Goal: Task Accomplishment & Management: Manage account settings

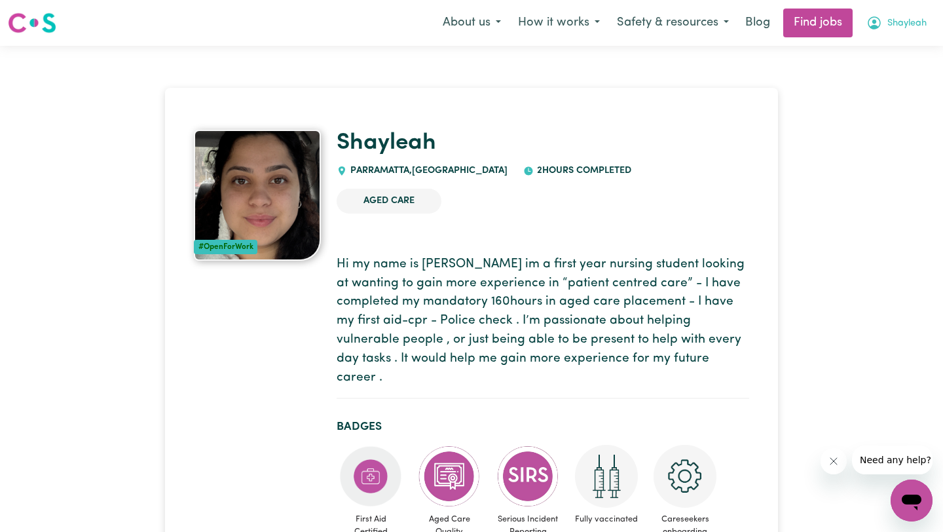
click at [904, 31] on button "Shayleah" at bounding box center [896, 22] width 77 height 27
click at [877, 50] on link "My Account" at bounding box center [882, 51] width 103 height 25
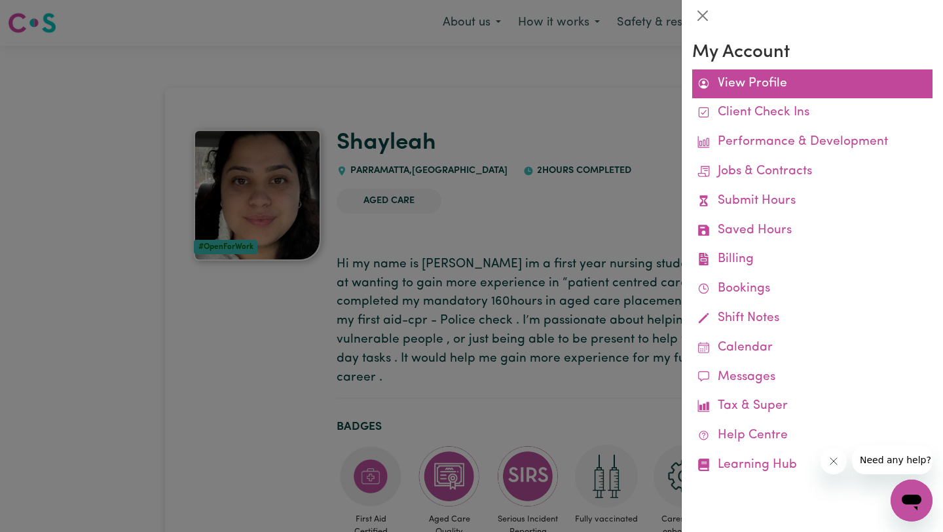
click at [755, 92] on link "View Profile" at bounding box center [812, 83] width 240 height 29
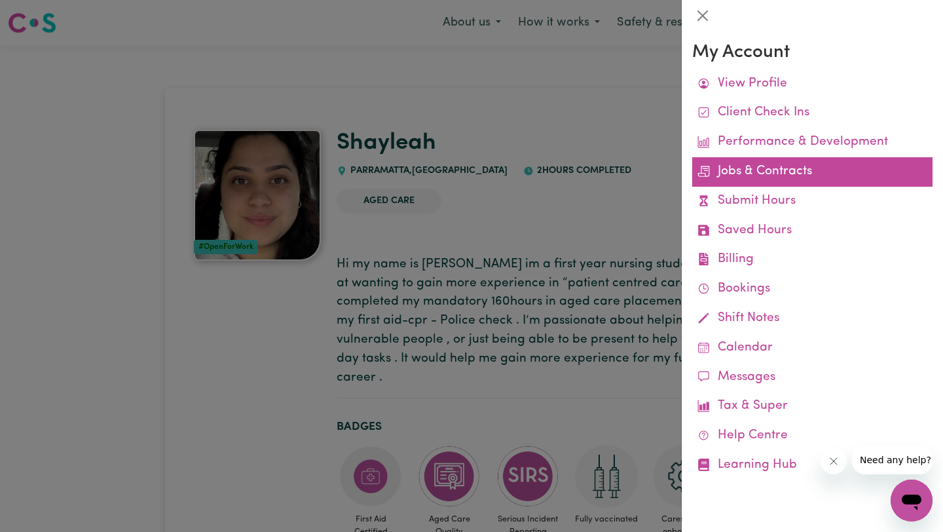
click at [753, 172] on link "Jobs & Contracts" at bounding box center [812, 171] width 240 height 29
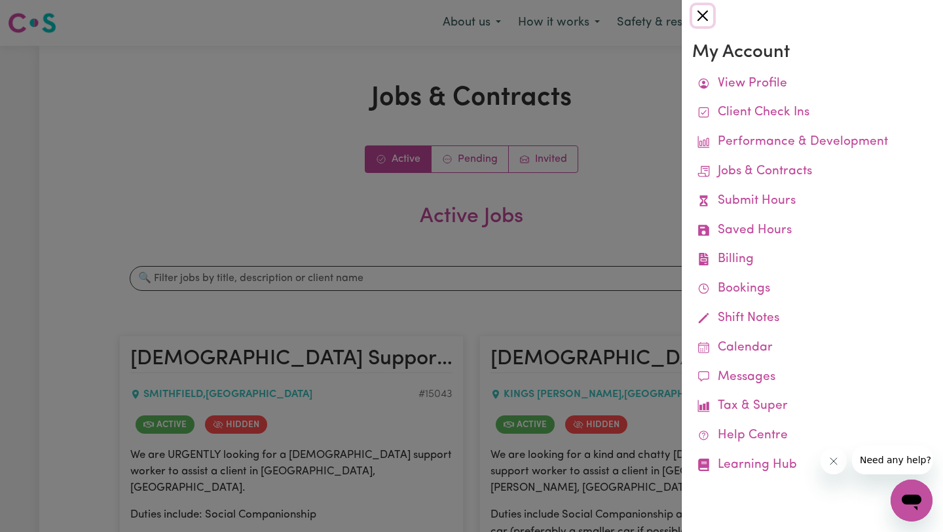
click at [700, 14] on button "Close" at bounding box center [702, 15] width 21 height 21
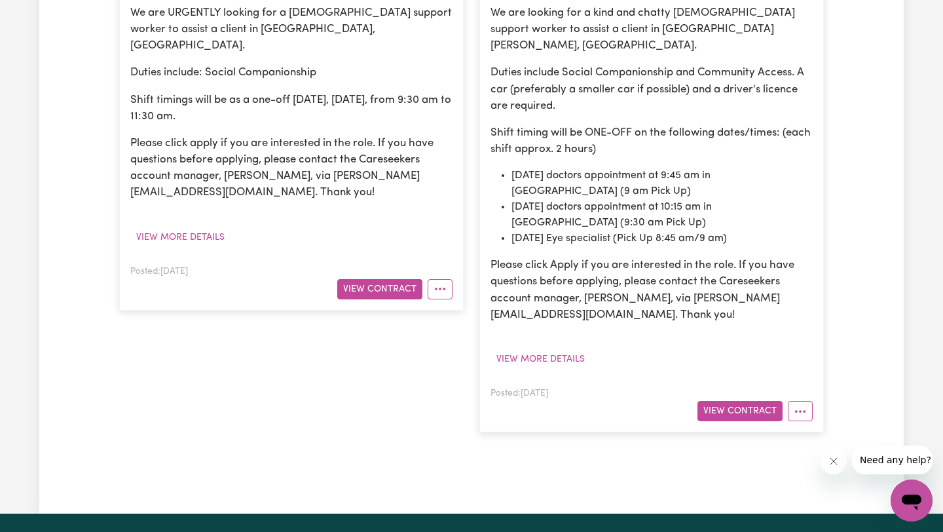
scroll to position [600, 0]
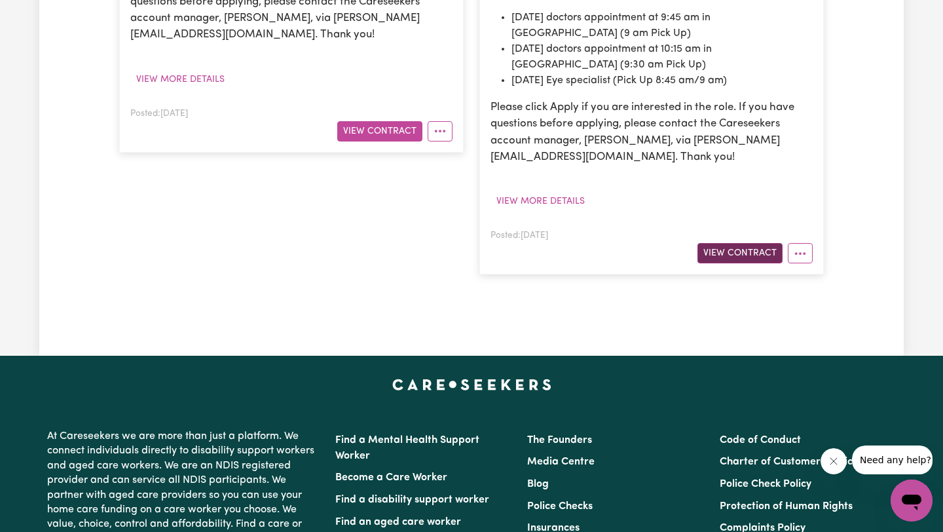
click at [738, 243] on button "View Contract" at bounding box center [739, 253] width 85 height 20
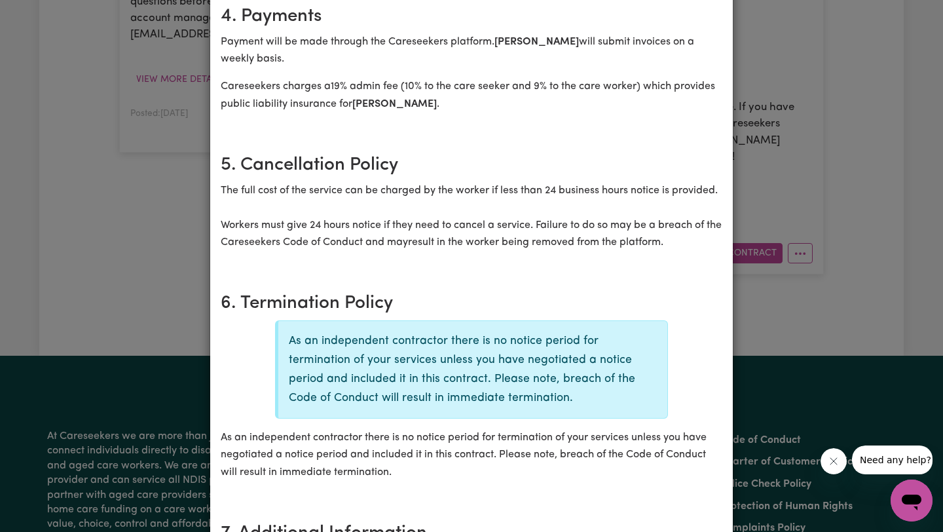
scroll to position [689, 0]
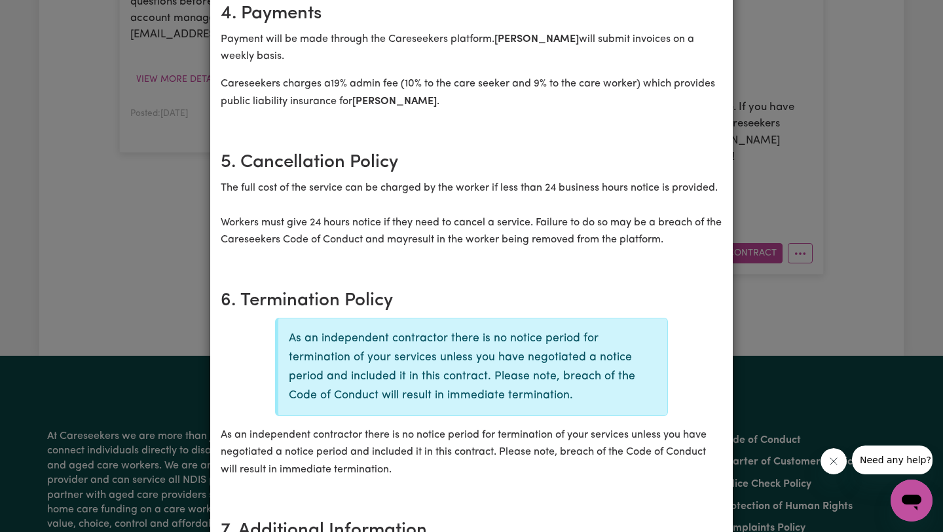
click at [791, 65] on div "[DEMOGRAPHIC_DATA] Support Worker Needed in [GEOGRAPHIC_DATA][PERSON_NAME], [GE…" at bounding box center [471, 266] width 943 height 532
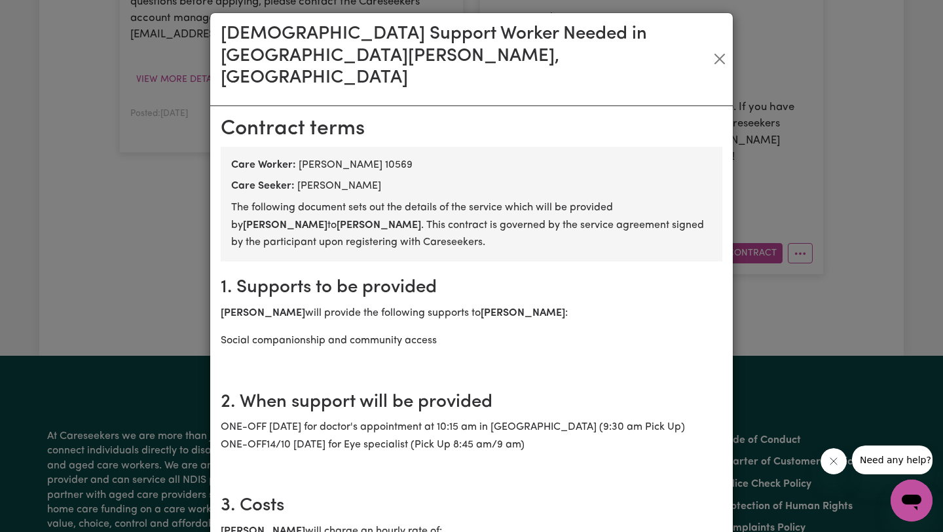
scroll to position [0, 0]
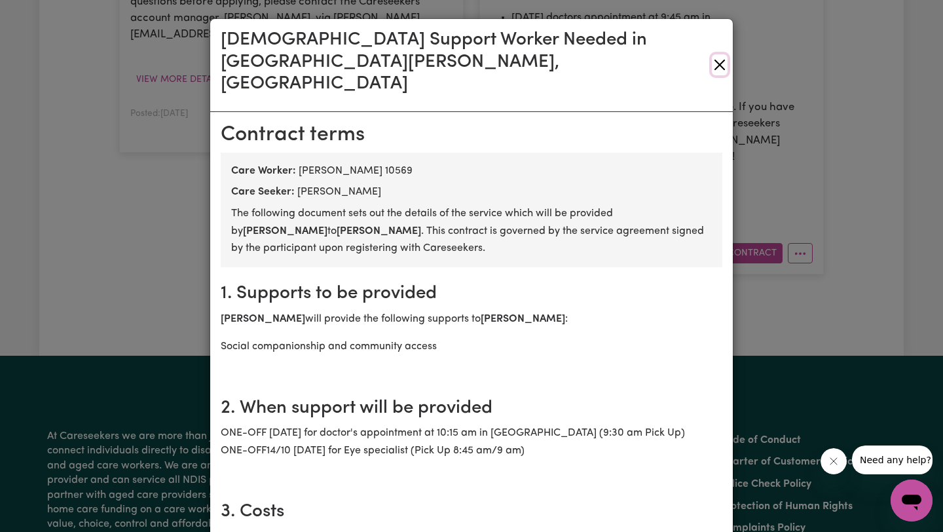
click at [712, 54] on button "Close" at bounding box center [720, 64] width 16 height 21
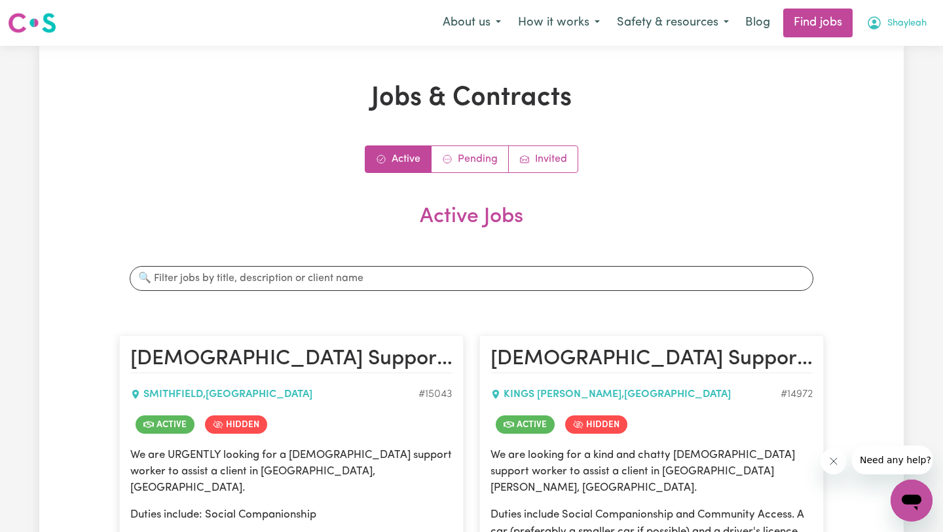
click at [909, 28] on span "Shayleah" at bounding box center [906, 23] width 39 height 14
click at [867, 82] on link "My Dashboard" at bounding box center [882, 75] width 103 height 25
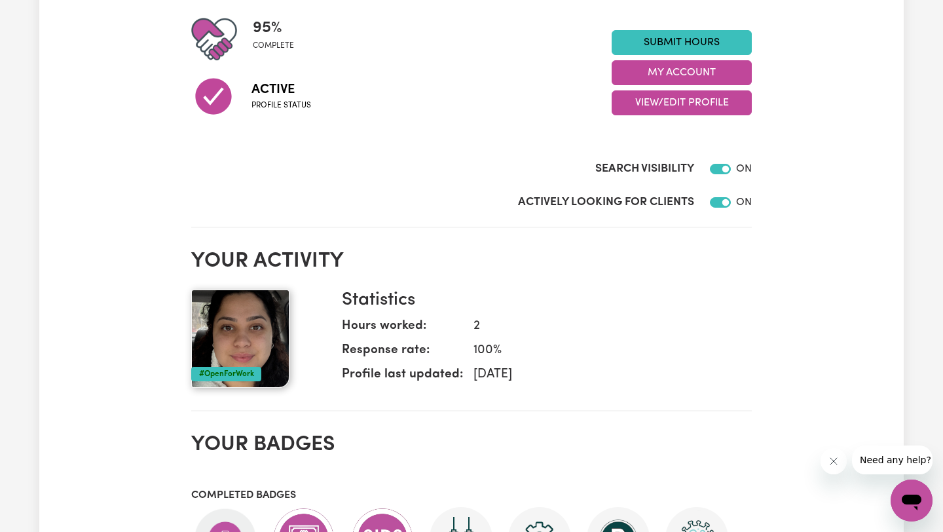
scroll to position [288, 0]
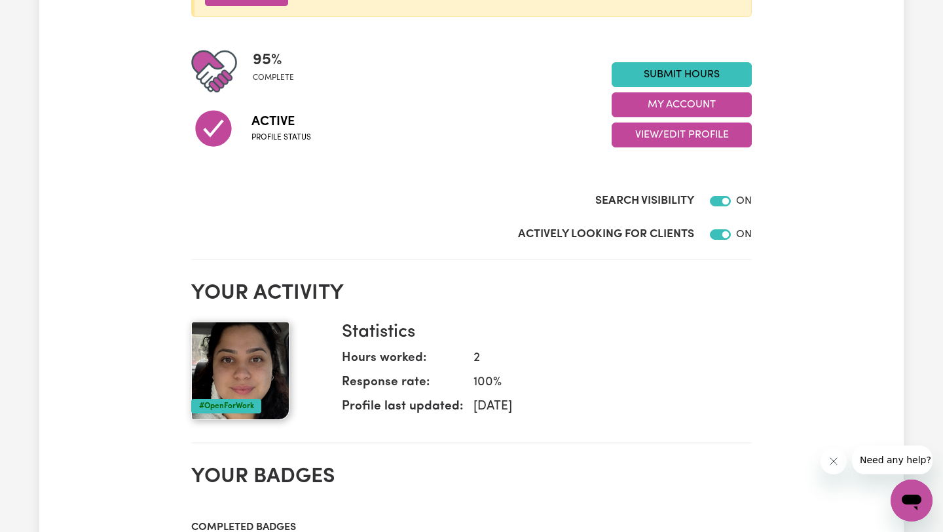
click at [676, 137] on button "View/Edit Profile" at bounding box center [681, 134] width 140 height 25
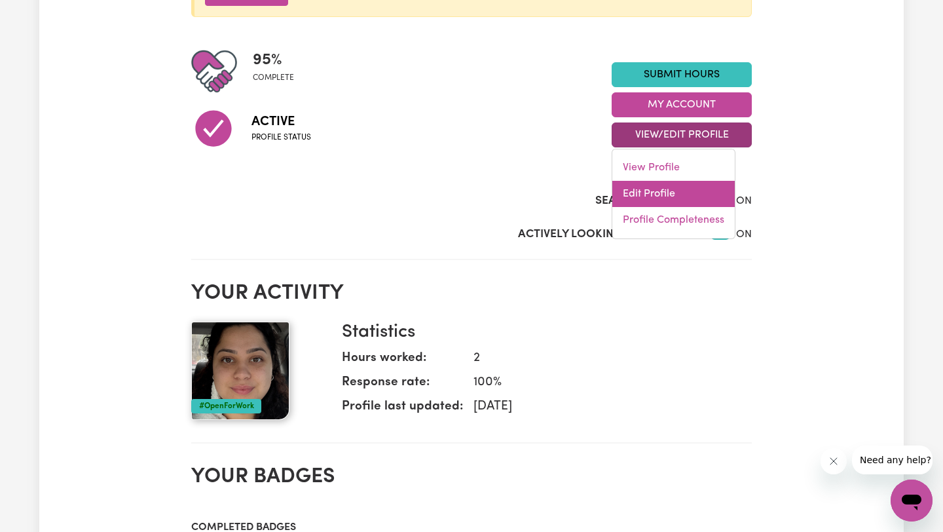
click at [657, 194] on link "Edit Profile" at bounding box center [673, 194] width 122 height 26
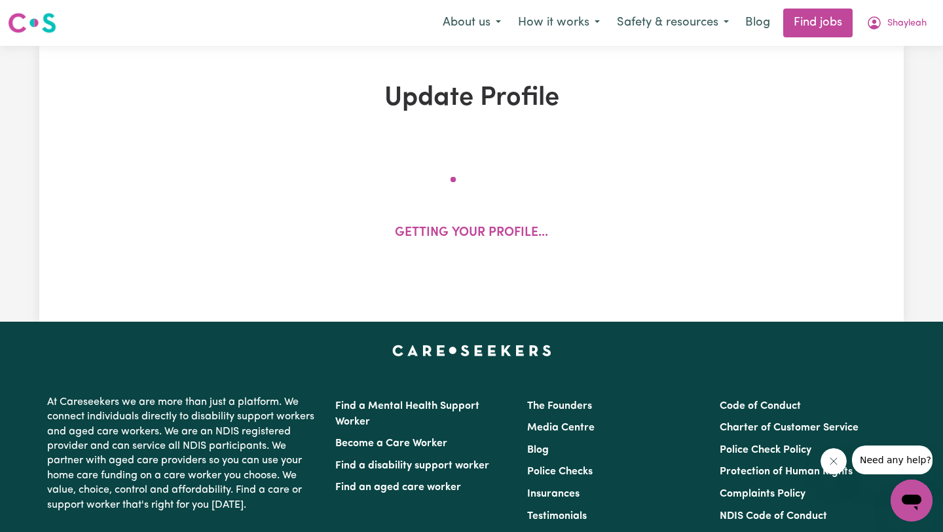
select select "[DEMOGRAPHIC_DATA]"
select select "[DEMOGRAPHIC_DATA] Citizen"
select select "Studying a healthcare related degree or qualification"
select select "38"
select select "42"
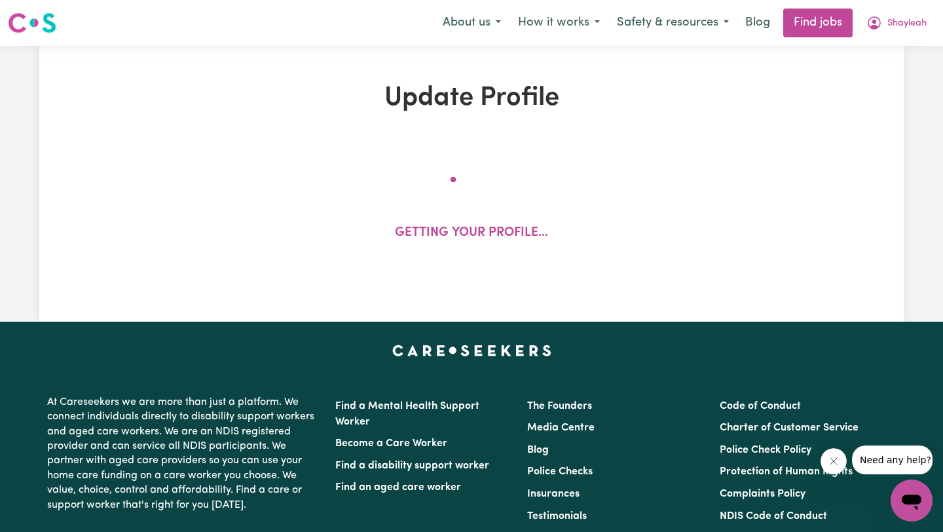
select select "42"
select select "50"
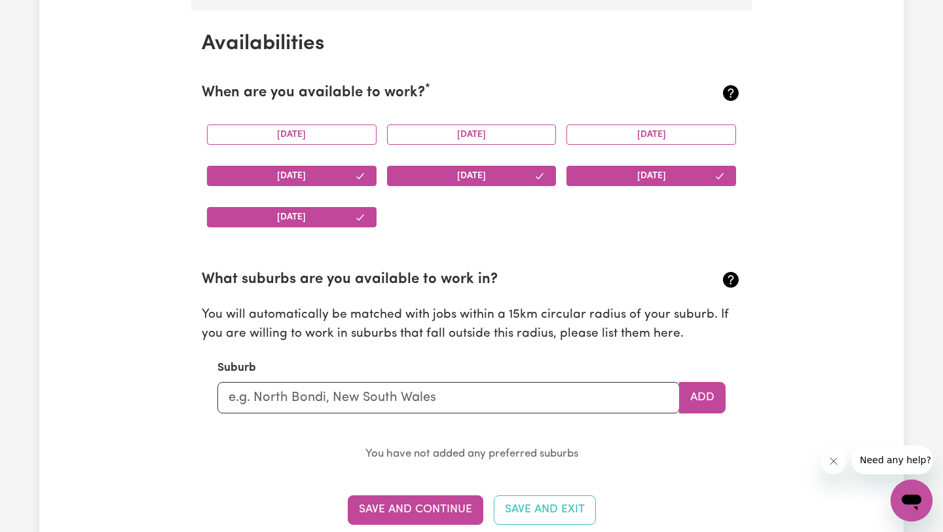
scroll to position [1180, 0]
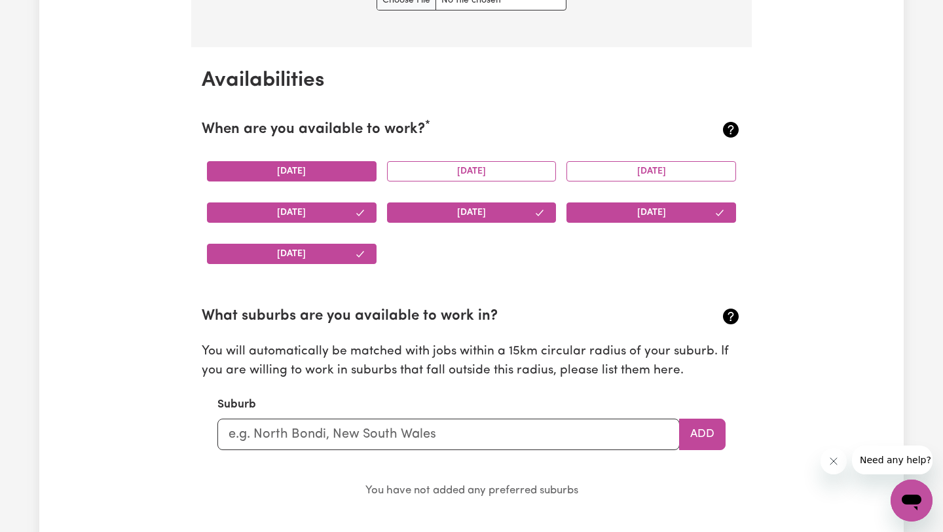
click at [365, 168] on button "[DATE]" at bounding box center [292, 171] width 170 height 20
click at [427, 168] on button "[DATE]" at bounding box center [472, 171] width 170 height 20
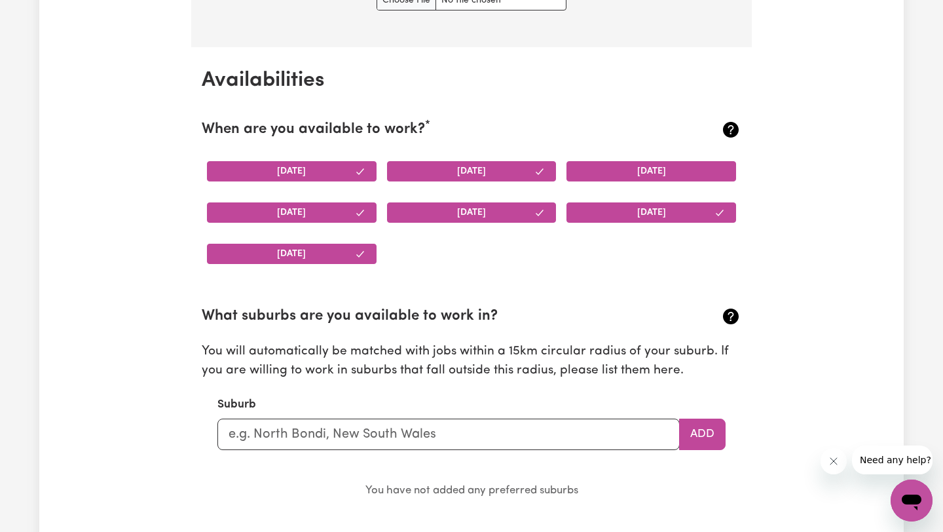
click at [633, 164] on button "[DATE]" at bounding box center [651, 171] width 170 height 20
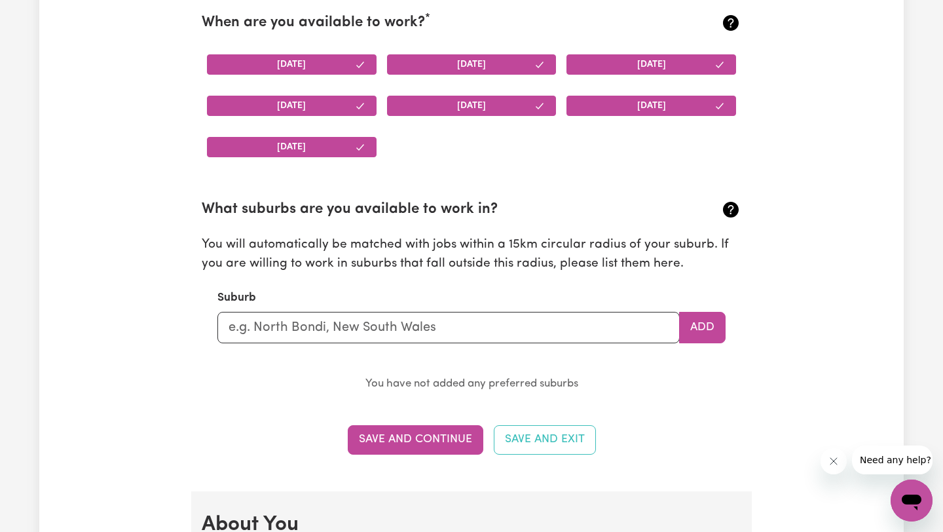
scroll to position [1157, 0]
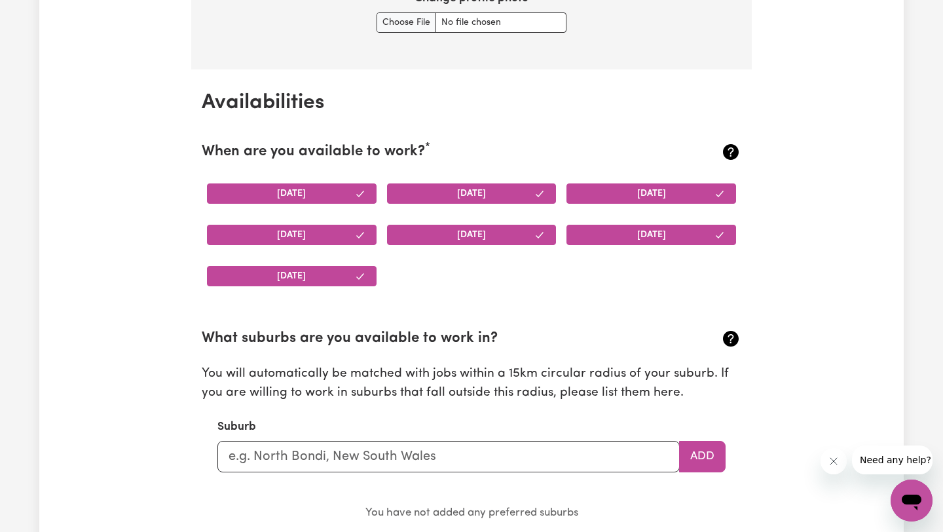
click at [636, 187] on button "[DATE]" at bounding box center [651, 193] width 170 height 20
click at [638, 198] on button "[DATE]" at bounding box center [651, 193] width 170 height 20
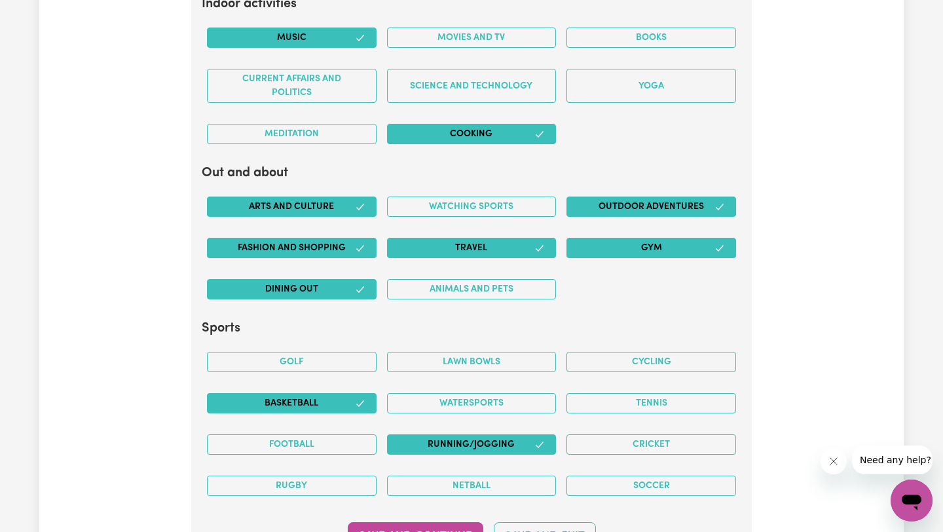
scroll to position [2431, 0]
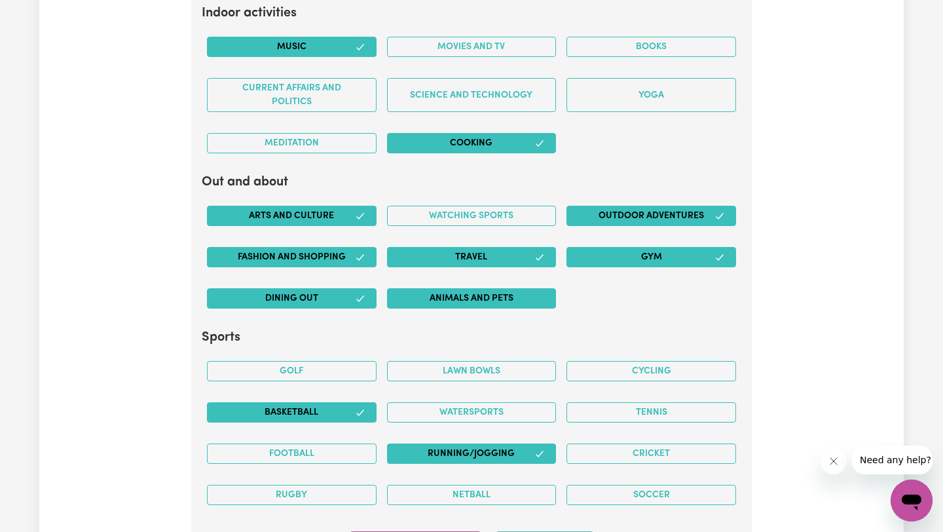
click at [518, 302] on button "Animals and pets" at bounding box center [472, 298] width 170 height 20
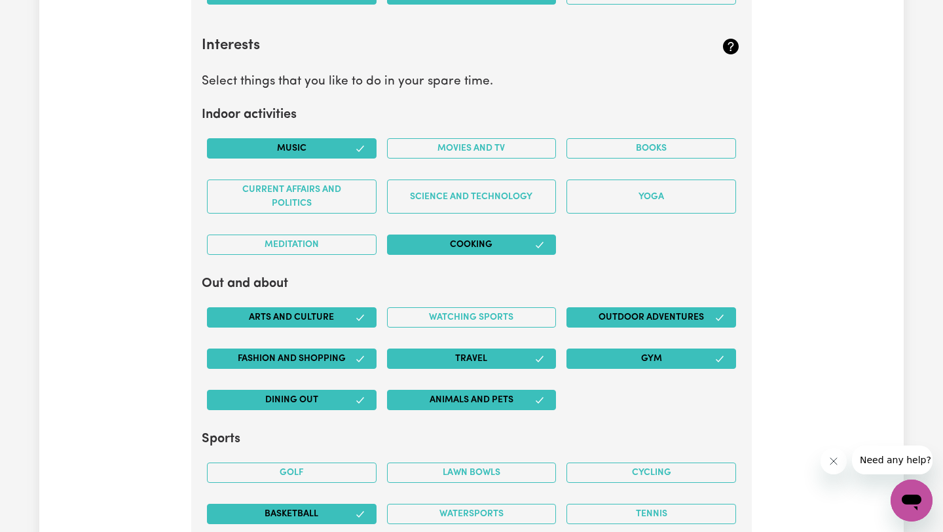
scroll to position [2327, 0]
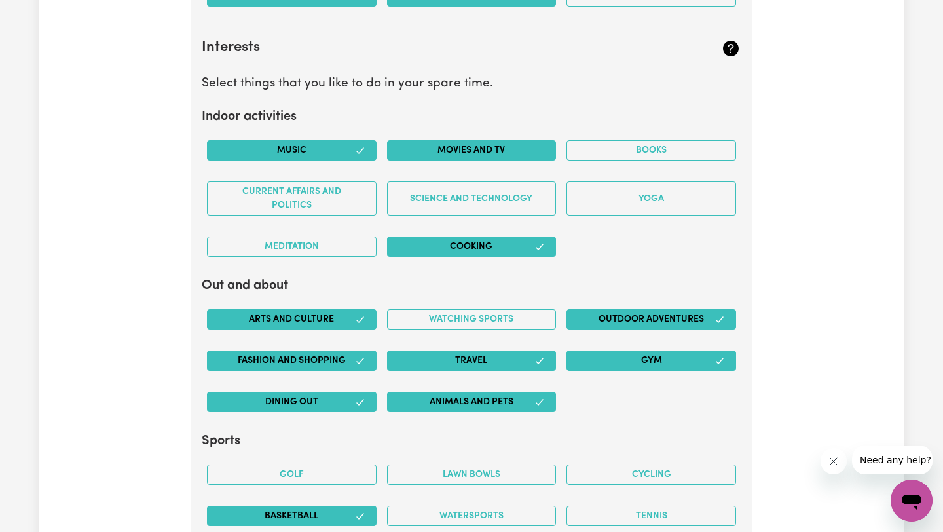
click at [455, 156] on button "Movies and TV" at bounding box center [472, 150] width 170 height 20
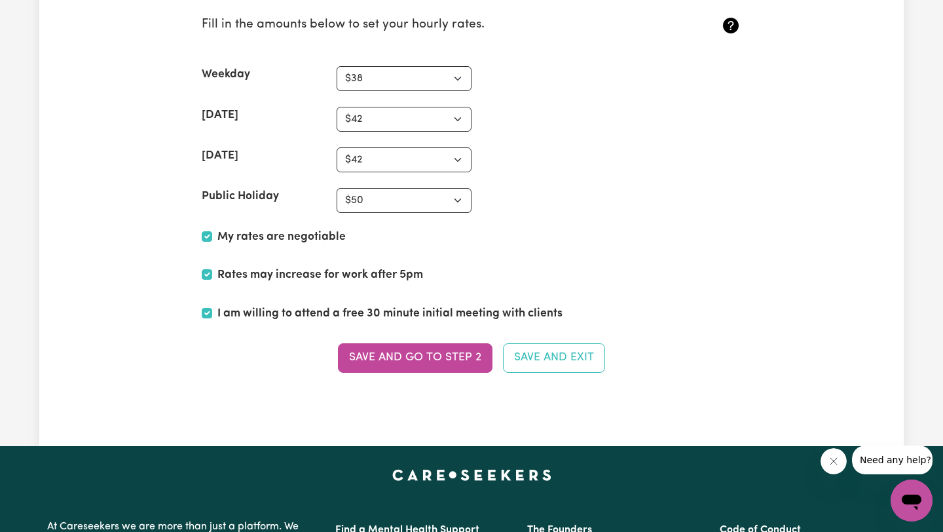
scroll to position [3064, 0]
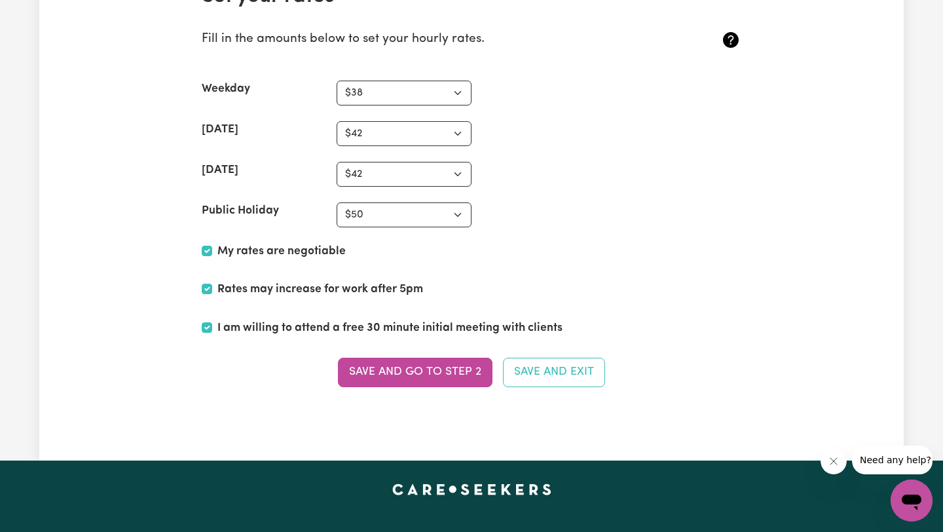
click at [433, 113] on section "Set your rates * Fill in the amounts below to set your hourly rates. Weekday N/…" at bounding box center [471, 193] width 560 height 460
click at [431, 94] on select "N/A $37 $38 $39 $40 $41 $42 $43 $44 $45 $46 $47 $48 $49 $50 $51 $52 $53 $54 $55…" at bounding box center [403, 93] width 135 height 25
select select "50"
click at [336, 81] on select "N/A $37 $38 $39 $40 $41 $42 $43 $44 $45 $46 $47 $48 $49 $50 $51 $52 $53 $54 $55…" at bounding box center [403, 93] width 135 height 25
click at [389, 139] on select "N/A $37 $38 $39 $40 $41 $42 $43 $44 $45 $46 $47 $48 $49 $50 $51 $52 $53 $54 $55…" at bounding box center [403, 133] width 135 height 25
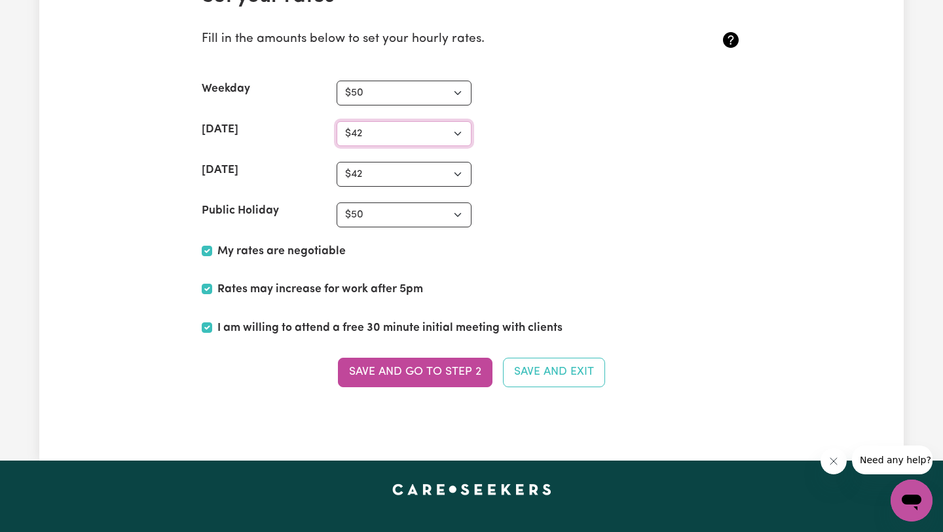
select select "60"
click at [336, 121] on select "N/A $37 $38 $39 $40 $41 $42 $43 $44 $45 $46 $47 $48 $49 $50 $51 $52 $53 $54 $55…" at bounding box center [403, 133] width 135 height 25
click at [396, 176] on select "N/A $37 $38 $39 $40 $41 $42 $43 $44 $45 $46 $47 $48 $49 $50 $51 $52 $53 $54 $55…" at bounding box center [403, 174] width 135 height 25
select select "62"
click at [336, 162] on select "N/A $37 $38 $39 $40 $41 $42 $43 $44 $45 $46 $47 $48 $49 $50 $51 $52 $53 $54 $55…" at bounding box center [403, 174] width 135 height 25
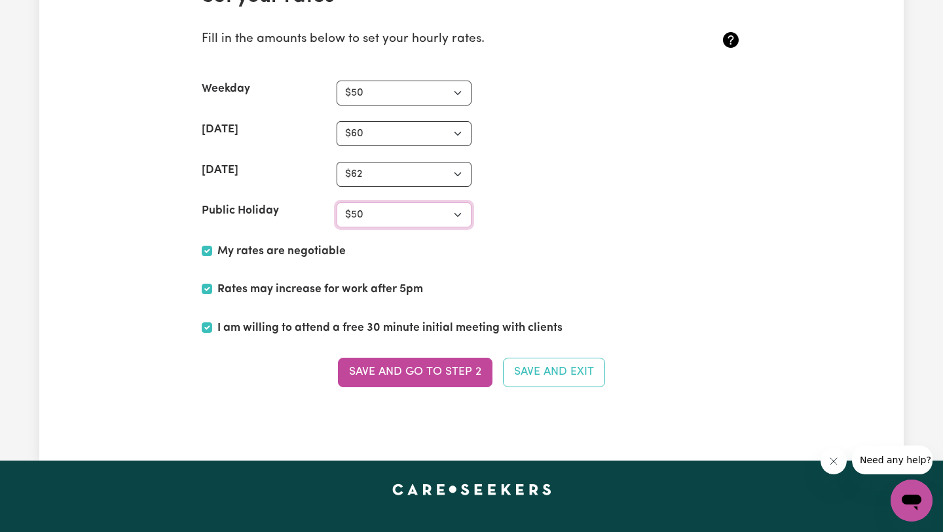
click at [381, 223] on select "N/A $37 $38 $39 $40 $41 $42 $43 $44 $45 $46 $47 $48 $49 $50 $51 $52 $53 $54 $55…" at bounding box center [403, 214] width 135 height 25
select select "75"
click at [336, 202] on select "N/A $37 $38 $39 $40 $41 $42 $43 $44 $45 $46 $47 $48 $49 $50 $51 $52 $53 $54 $55…" at bounding box center [403, 214] width 135 height 25
drag, startPoint x: 452, startPoint y: 376, endPoint x: 564, endPoint y: 299, distance: 135.8
click at [564, 299] on section "Set your rates * Fill in the amounts below to set your hourly rates. Weekday N/…" at bounding box center [471, 193] width 560 height 460
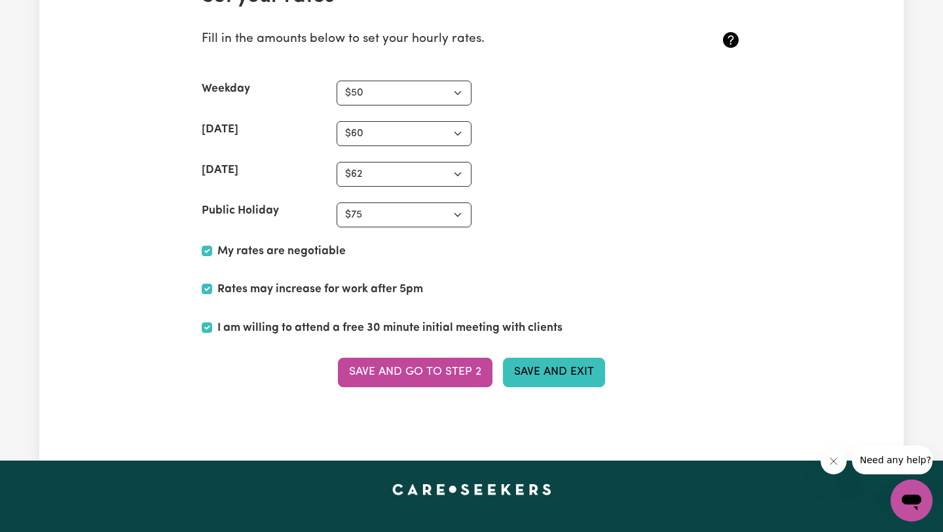
click at [553, 367] on button "Save and Exit" at bounding box center [554, 371] width 102 height 29
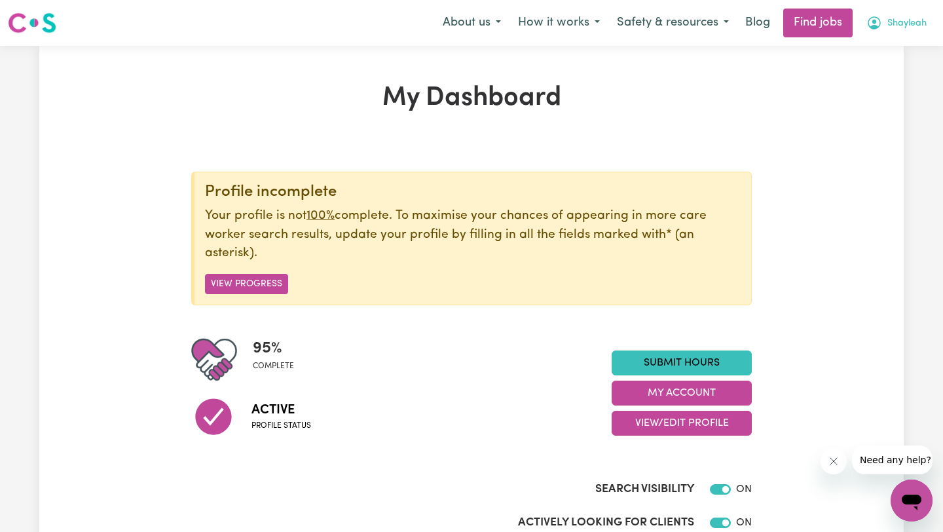
click at [896, 18] on span "Shayleah" at bounding box center [906, 23] width 39 height 14
click at [816, 27] on link "Find jobs" at bounding box center [817, 23] width 69 height 29
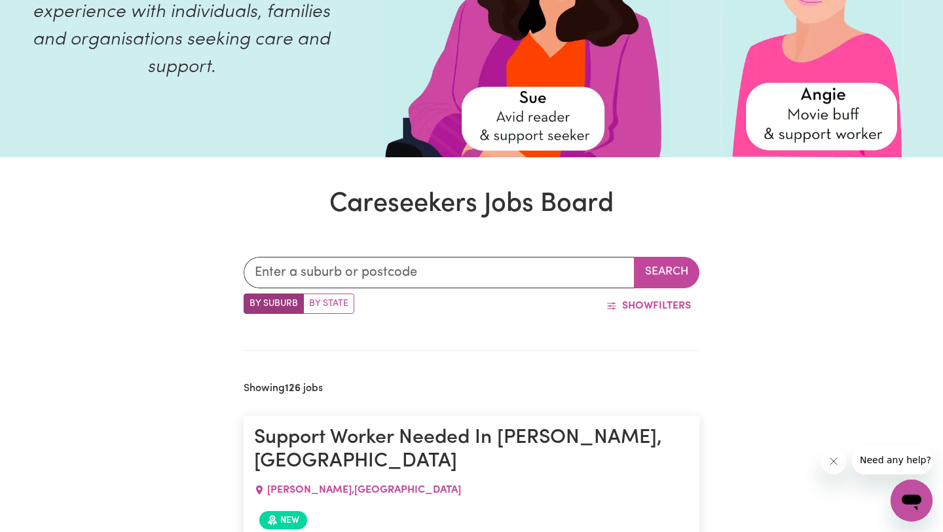
scroll to position [201, 0]
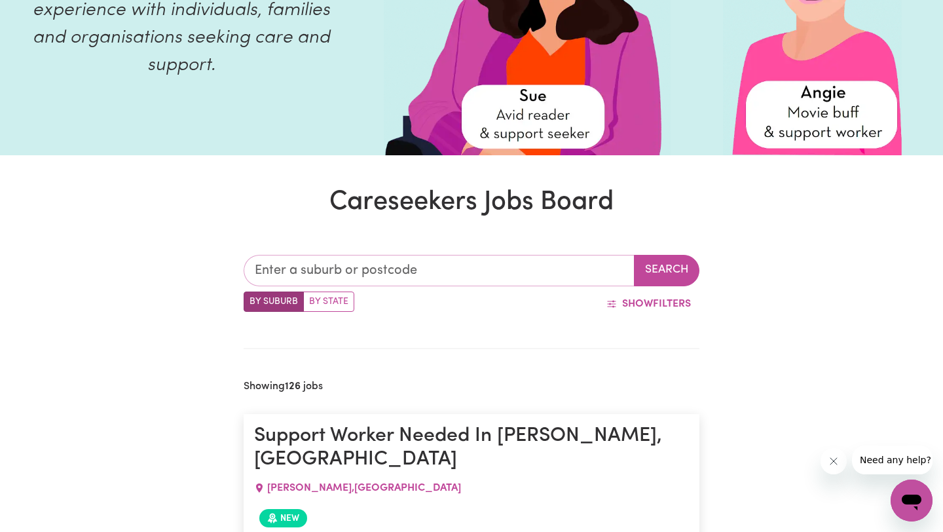
click at [372, 264] on input "text" at bounding box center [439, 270] width 391 height 31
type input "parram"
type input "parramATTA, [GEOGRAPHIC_DATA], 2150"
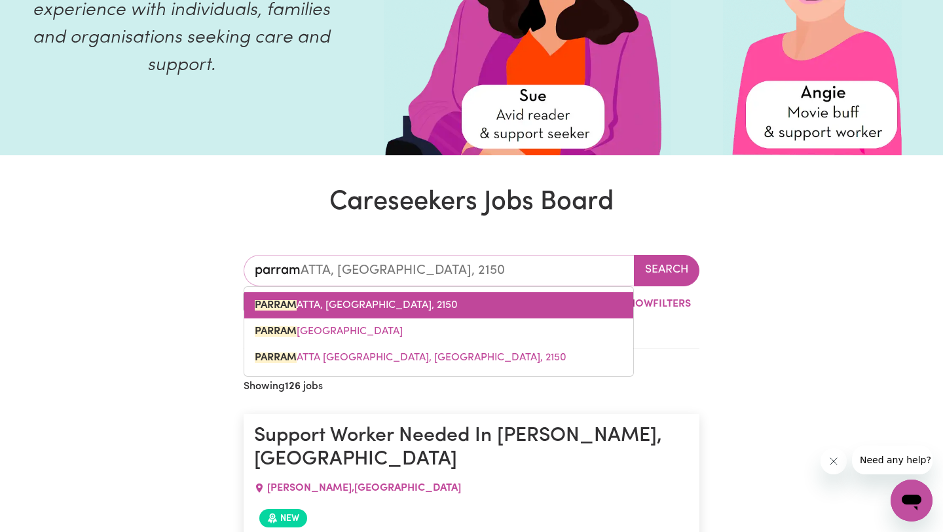
click at [361, 298] on link "[PERSON_NAME], [GEOGRAPHIC_DATA], 2150" at bounding box center [438, 305] width 389 height 26
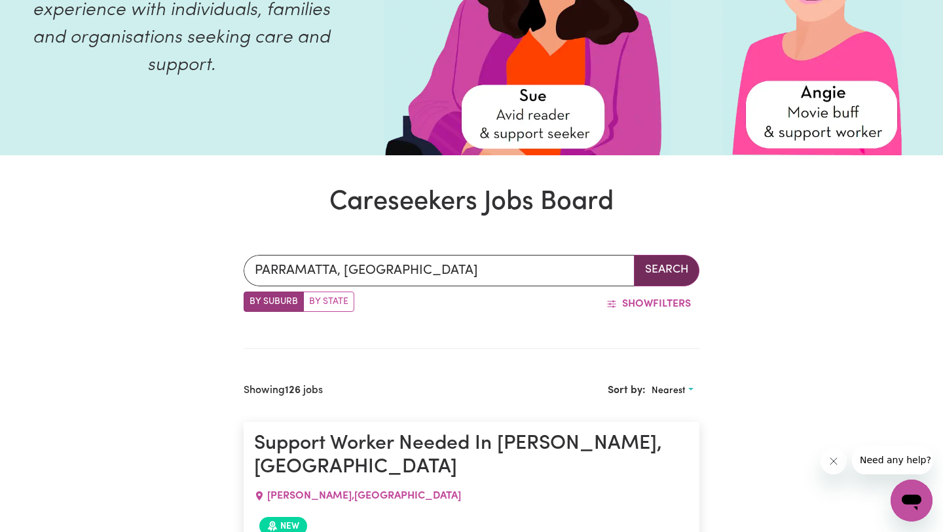
click at [672, 271] on button "Search" at bounding box center [666, 270] width 65 height 31
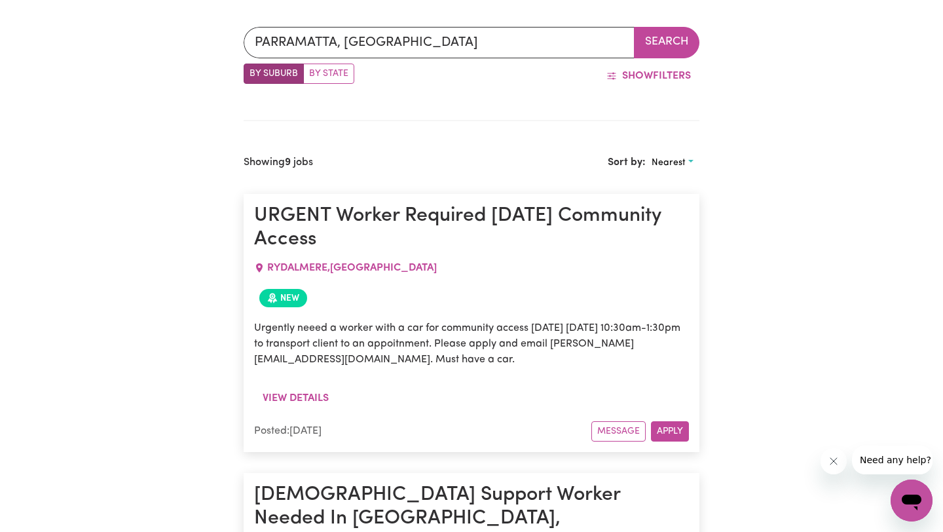
scroll to position [431, 0]
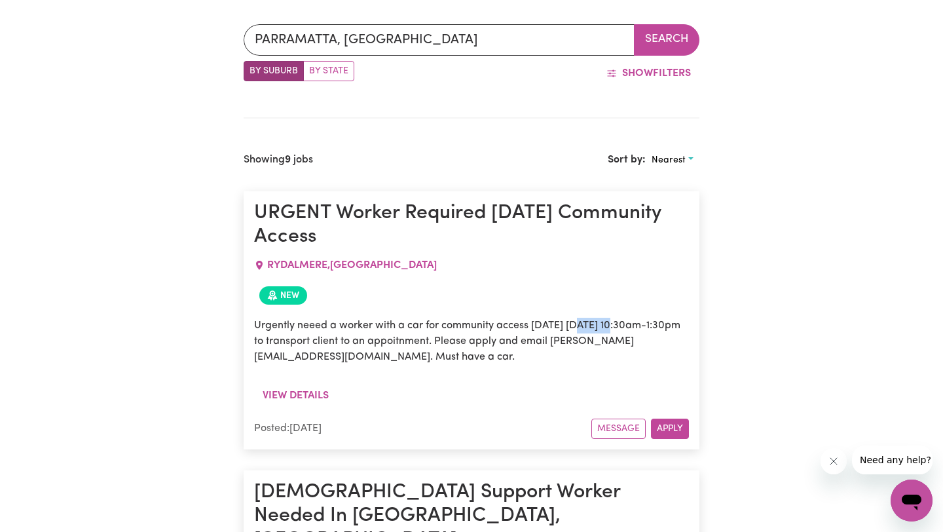
drag, startPoint x: 581, startPoint y: 327, endPoint x: 620, endPoint y: 327, distance: 39.3
click at [620, 327] on p "Urgently neeed a worker with a car for community access [DATE] [DATE] 10:30am-1…" at bounding box center [471, 340] width 435 height 47
click at [580, 283] on div "New" at bounding box center [471, 295] width 435 height 29
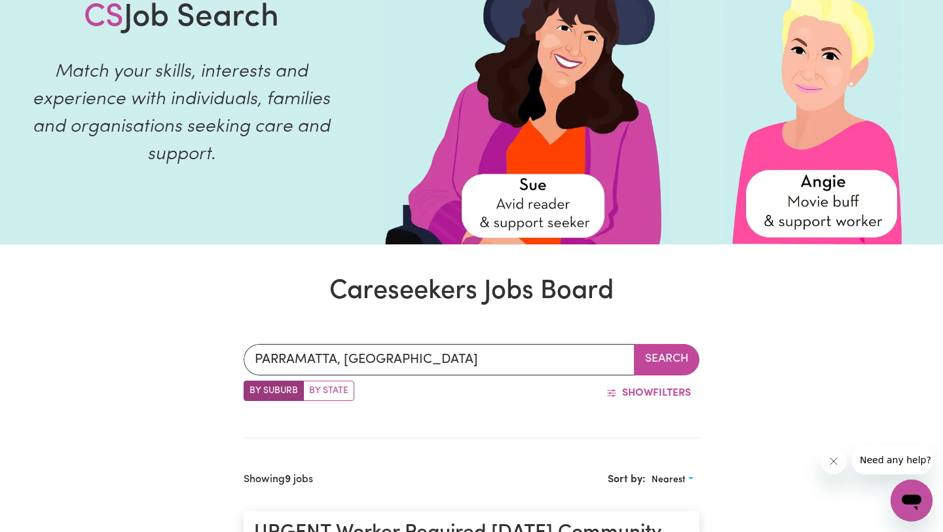
scroll to position [242, 0]
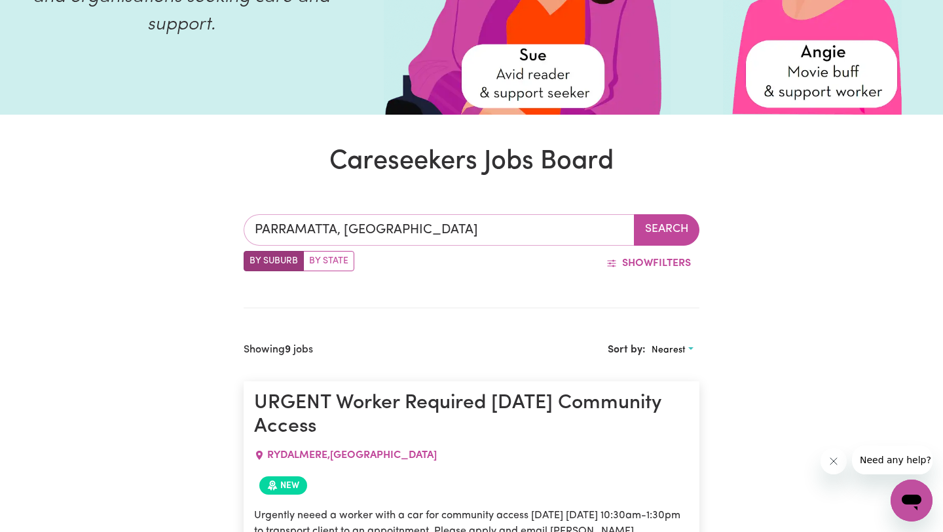
type input "PARRAMATTA, [GEOGRAPHIC_DATA], 2150"
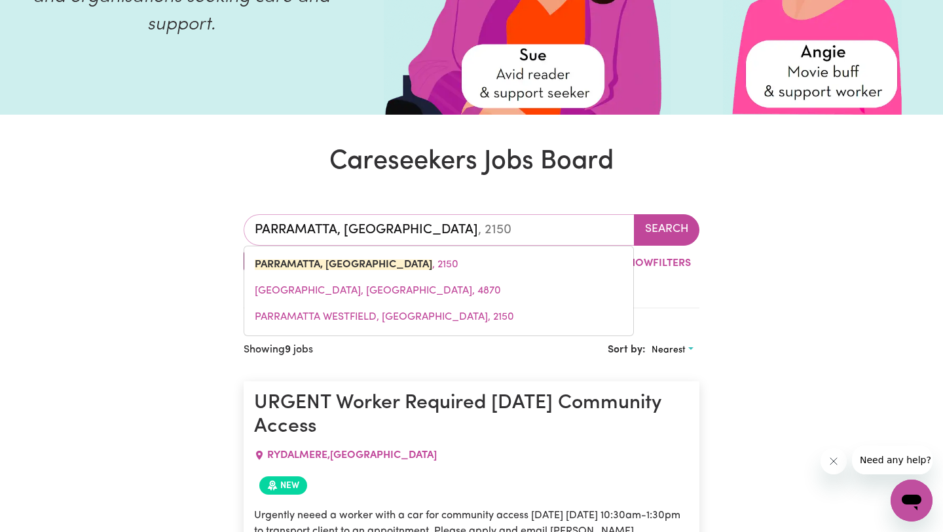
click at [365, 230] on input "PARRAMATTA, [GEOGRAPHIC_DATA]" at bounding box center [439, 229] width 391 height 31
